Goal: Navigation & Orientation: Find specific page/section

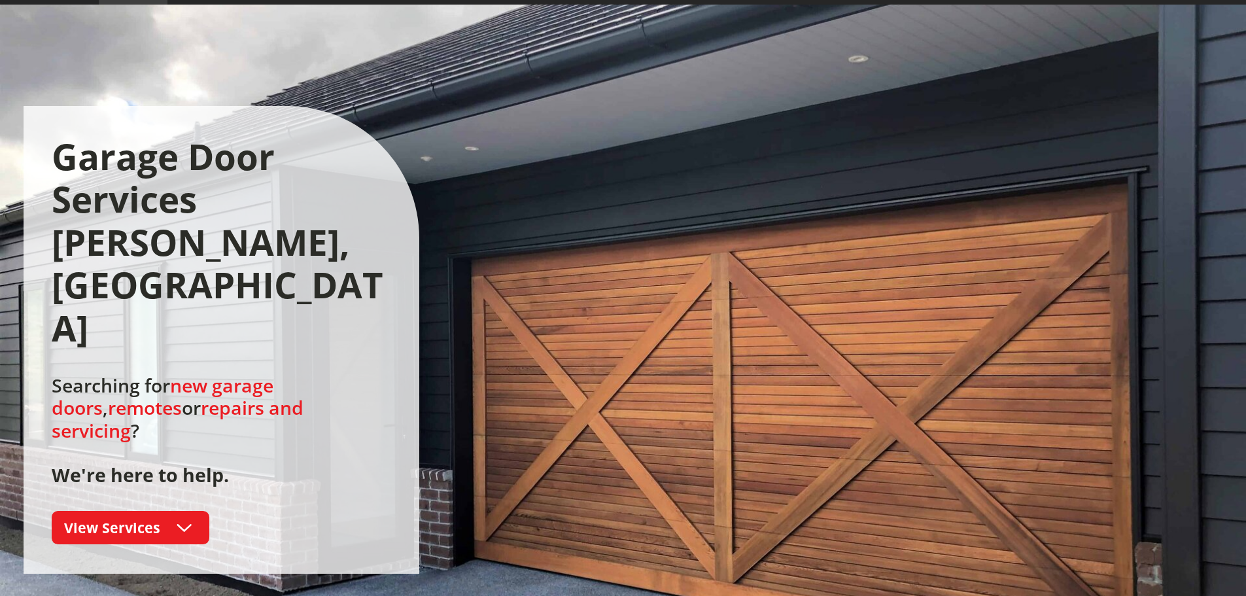
scroll to position [196, 0]
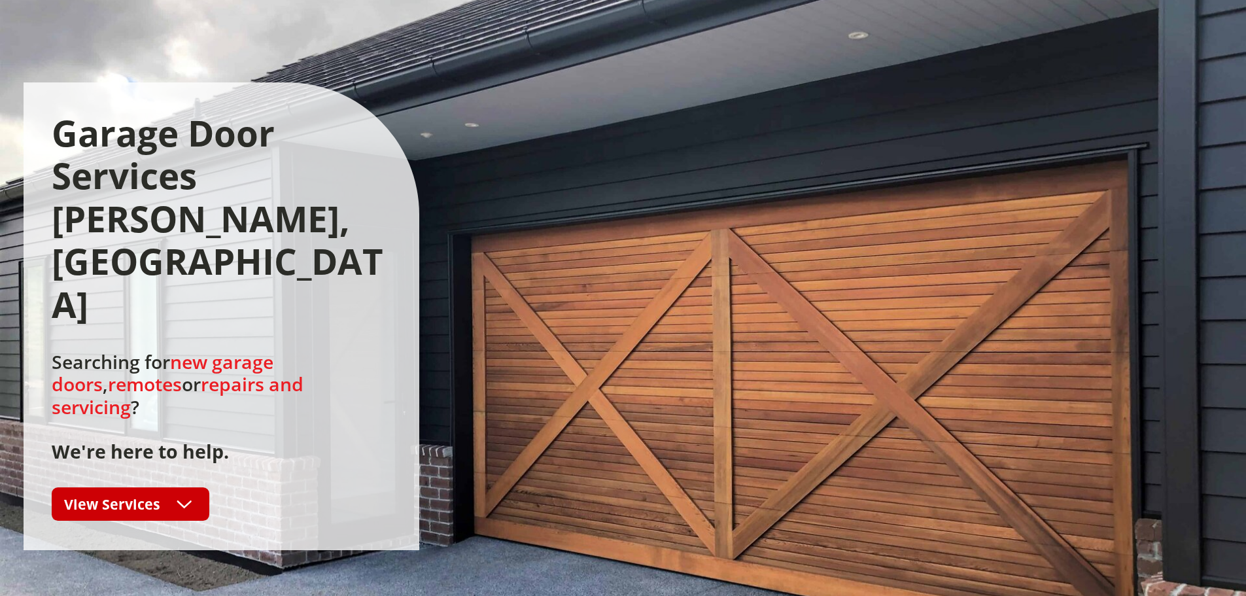
click at [102, 495] on span "View Services" at bounding box center [112, 504] width 96 height 19
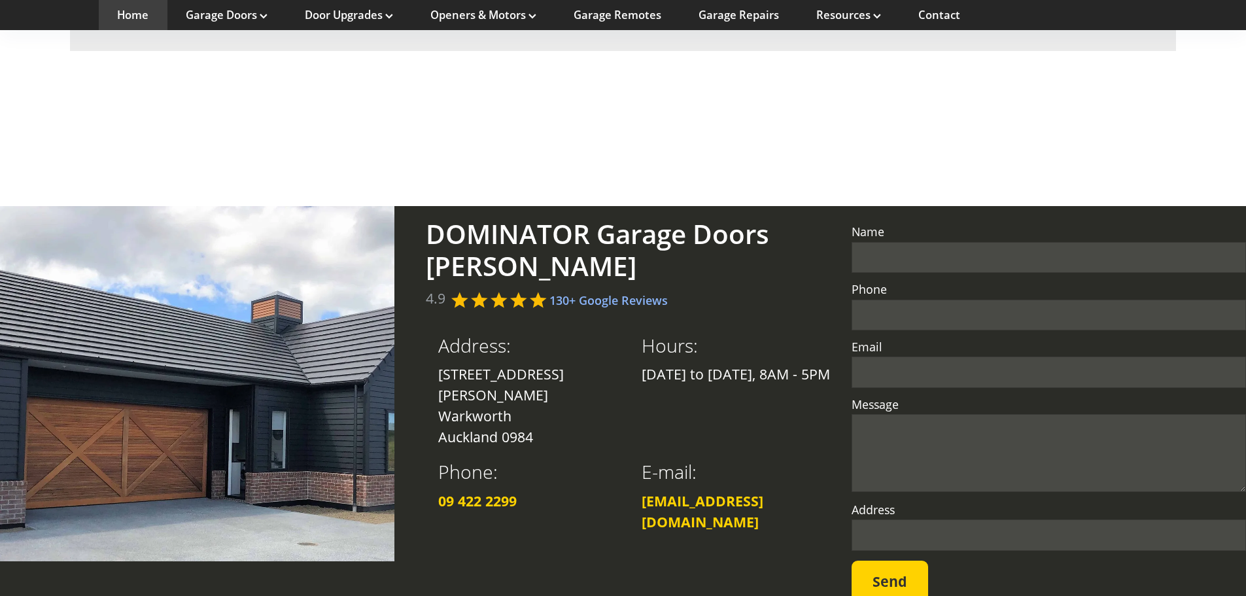
scroll to position [3007, 0]
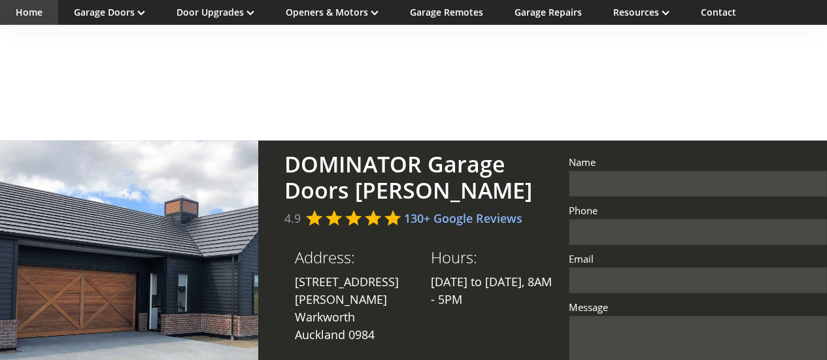
scroll to position [2738, 0]
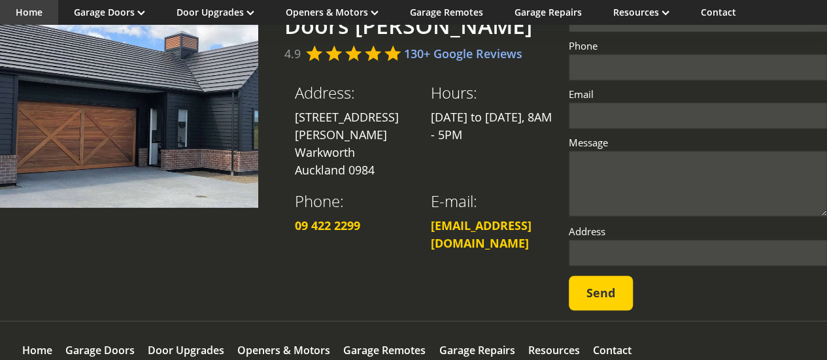
click at [563, 165] on div "Address: [STREET_ADDRESS][PERSON_NAME] Hours: [DATE] to [DATE], 8AM - 5PM Phone…" at bounding box center [424, 168] width 279 height 169
click at [282, 168] on div "DOMINATOR Garage Doors [PERSON_NAME] 4.9 130+ Google Reviews Address: [STREET_A…" at bounding box center [413, 149] width 827 height 346
